Goal: Information Seeking & Learning: Learn about a topic

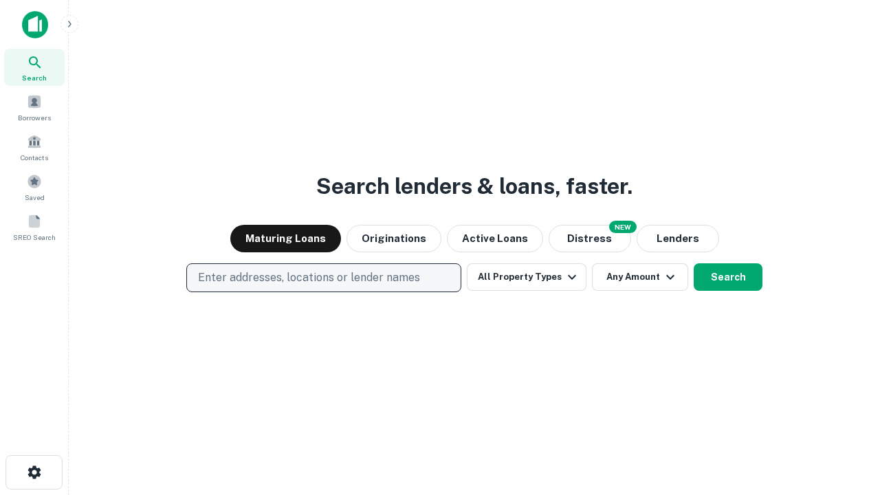
click at [323, 278] on p "Enter addresses, locations or lender names" at bounding box center [309, 277] width 222 height 16
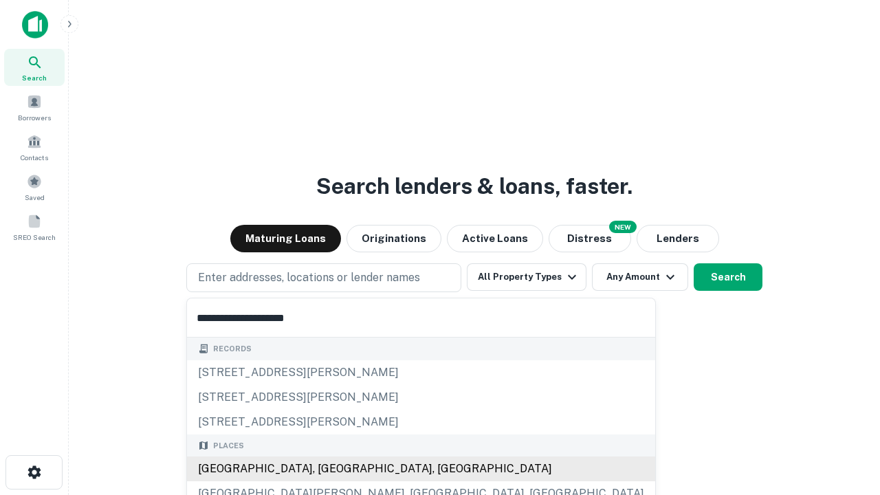
click at [329, 469] on div "[GEOGRAPHIC_DATA], [GEOGRAPHIC_DATA], [GEOGRAPHIC_DATA]" at bounding box center [421, 468] width 468 height 25
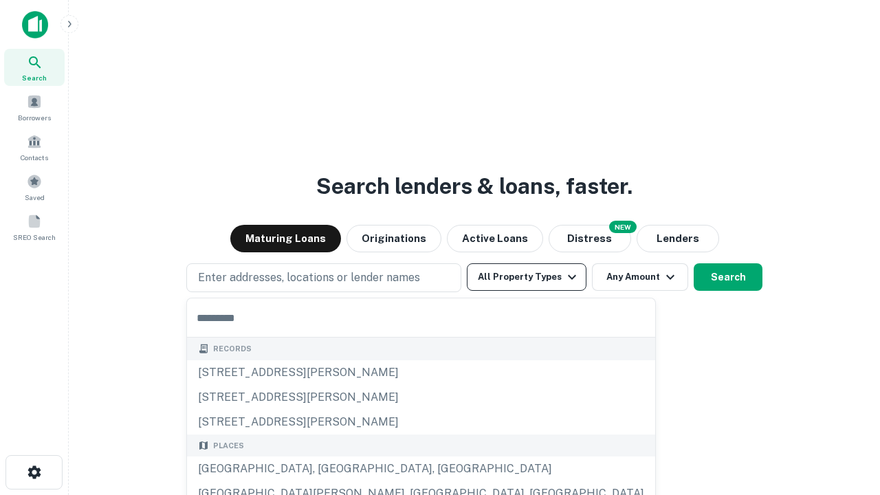
click at [527, 277] on button "All Property Types" at bounding box center [527, 276] width 120 height 27
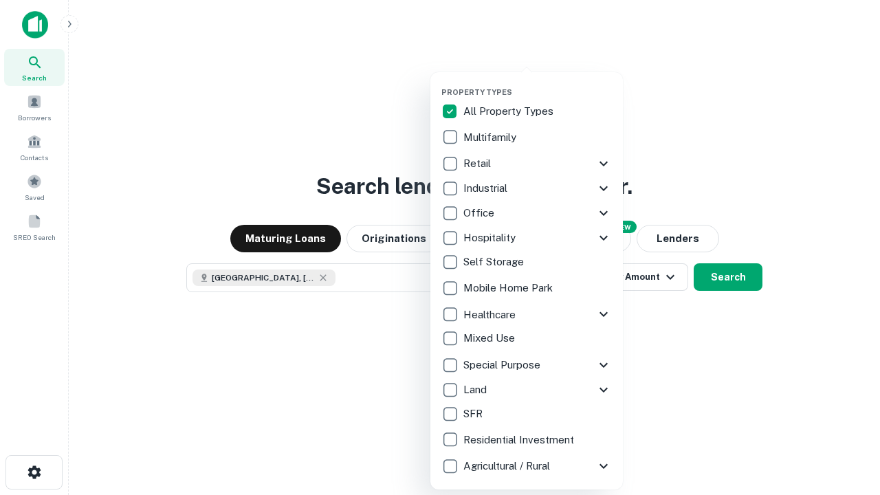
click at [538, 83] on button "button" at bounding box center [537, 83] width 192 height 1
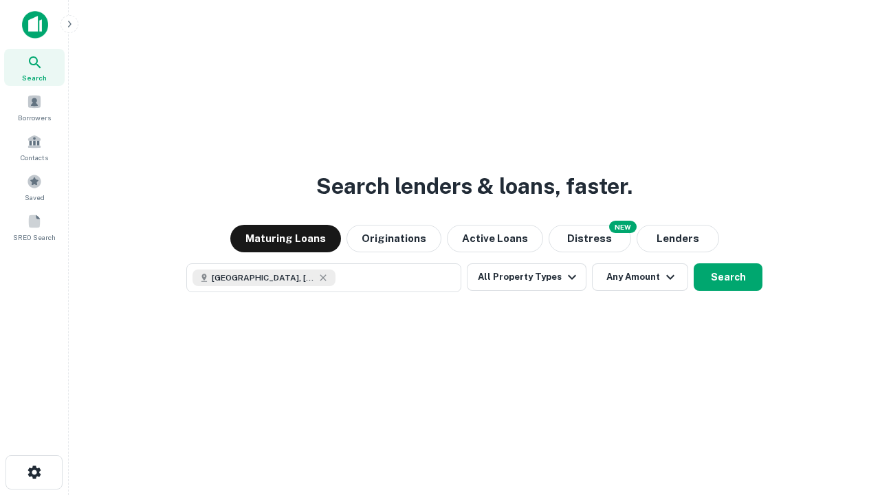
scroll to position [22, 0]
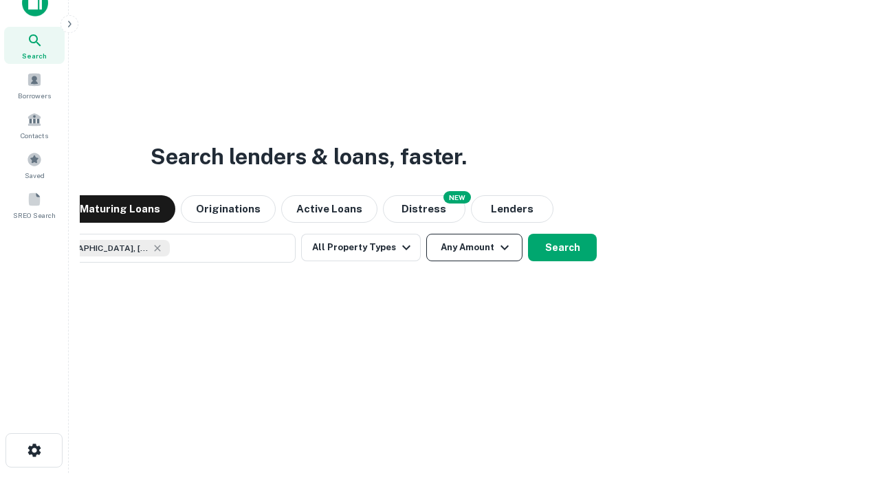
click at [426, 234] on button "Any Amount" at bounding box center [474, 247] width 96 height 27
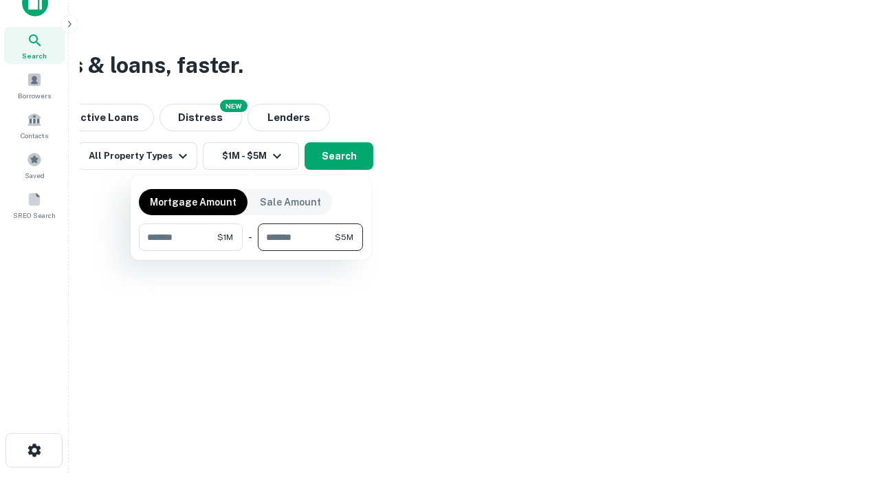
type input "*******"
click at [251, 251] on button "button" at bounding box center [251, 251] width 224 height 1
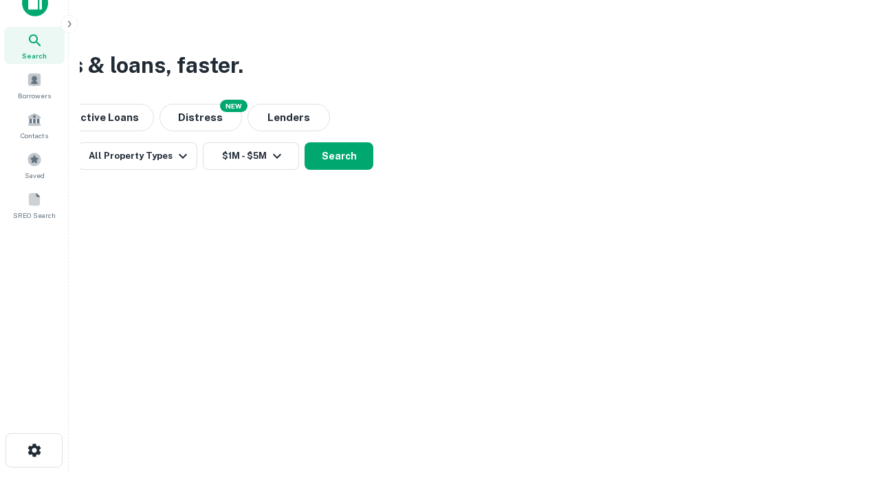
scroll to position [22, 0]
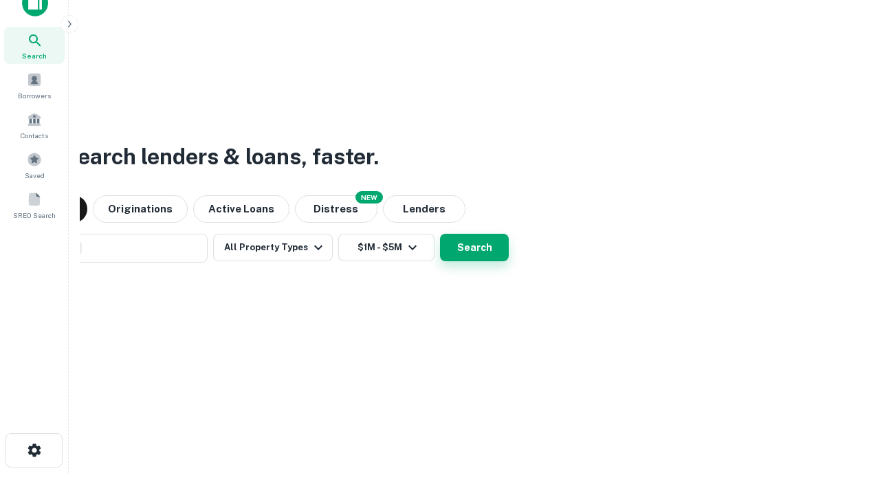
click at [440, 234] on button "Search" at bounding box center [474, 247] width 69 height 27
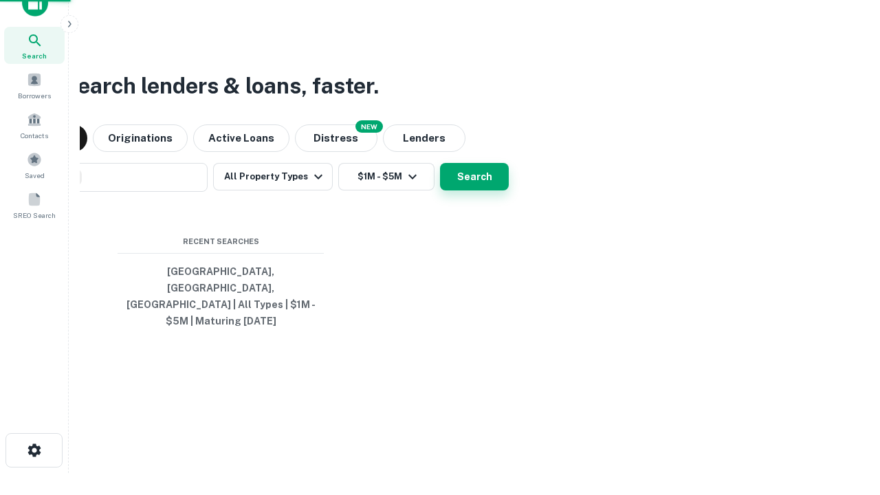
scroll to position [45, 389]
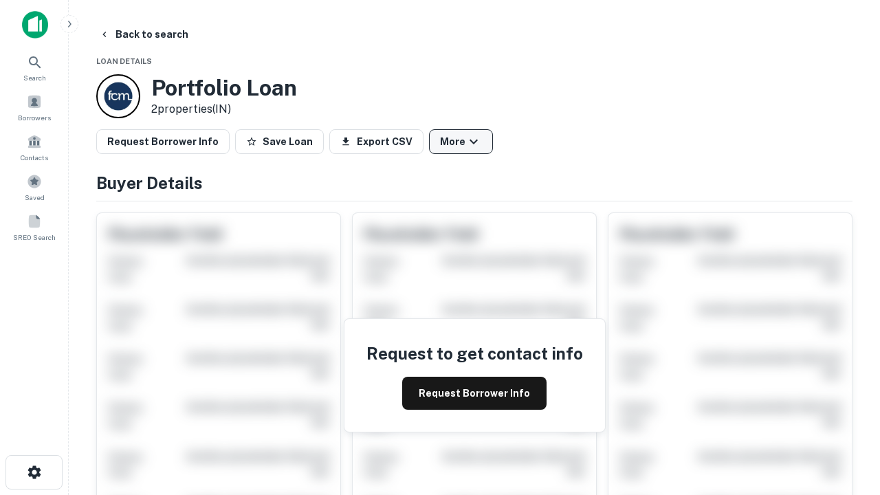
click at [461, 142] on button "More" at bounding box center [461, 141] width 64 height 25
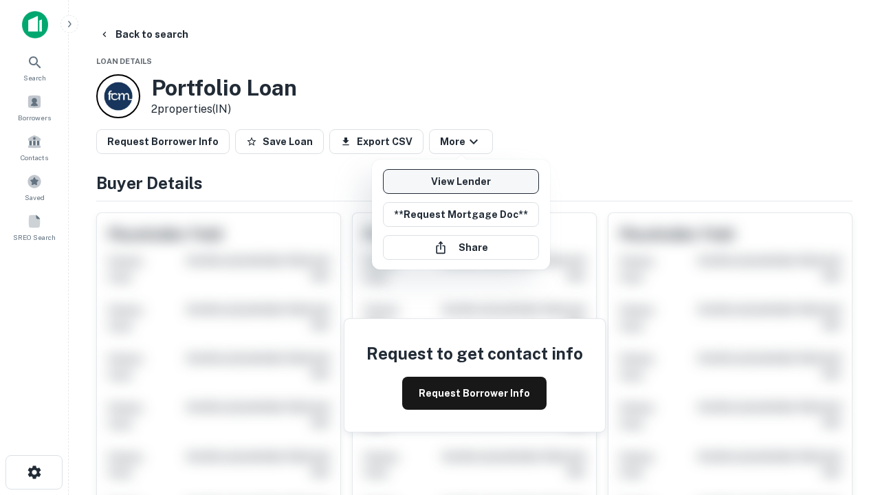
click at [461, 181] on link "View Lender" at bounding box center [461, 181] width 156 height 25
